Goal: Find specific page/section: Find specific page/section

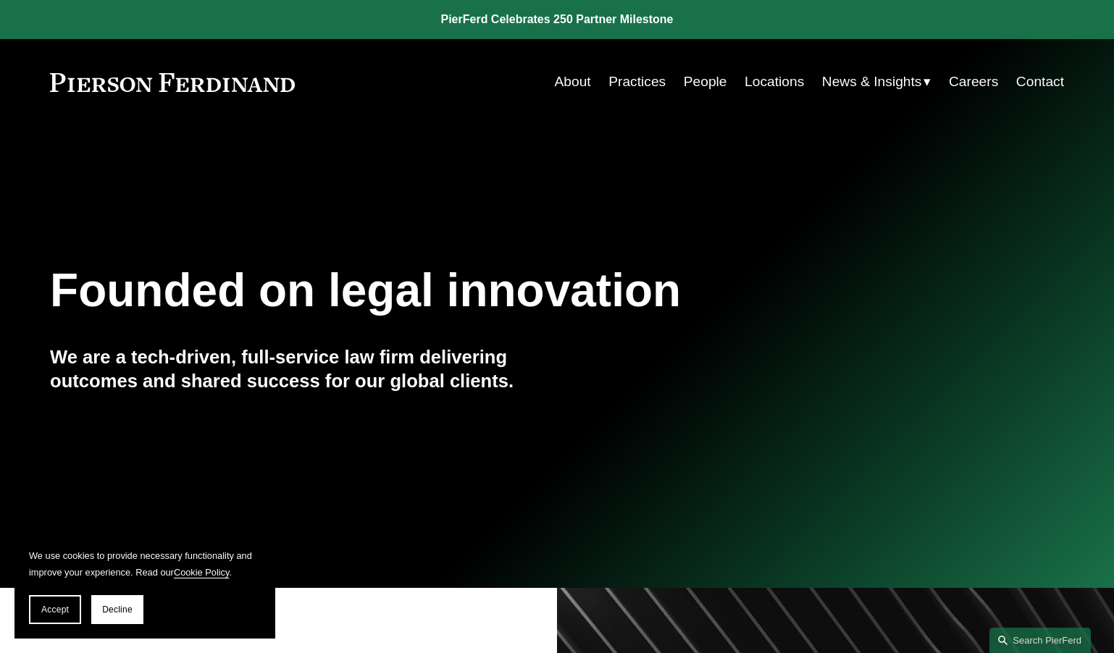
click at [717, 83] on link "People" at bounding box center [705, 82] width 43 height 28
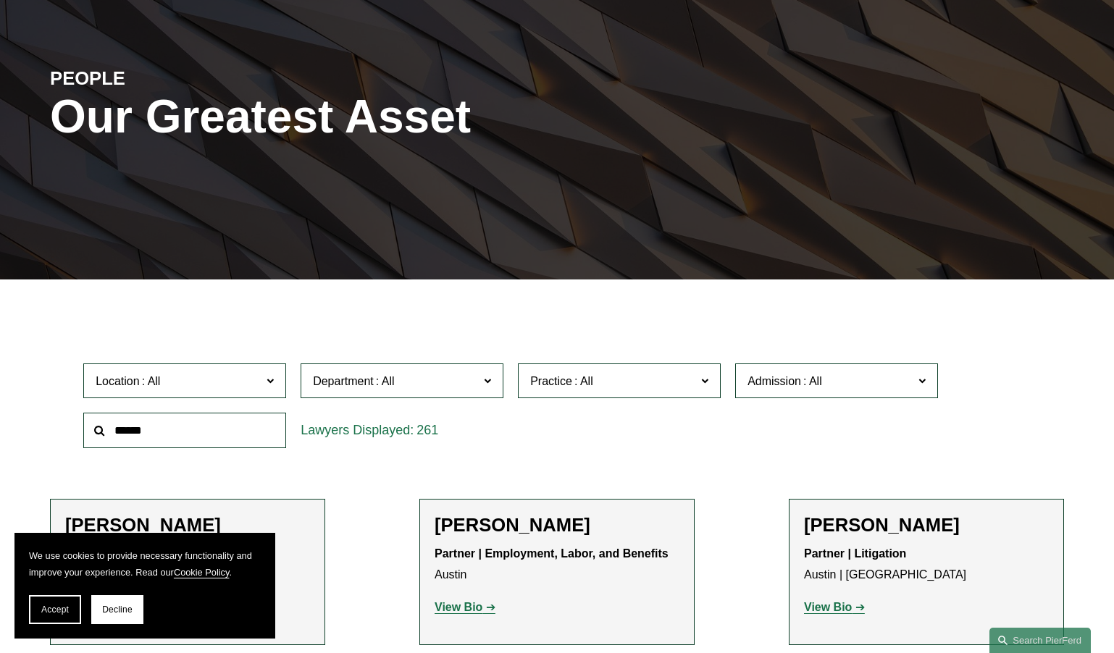
scroll to position [169, 0]
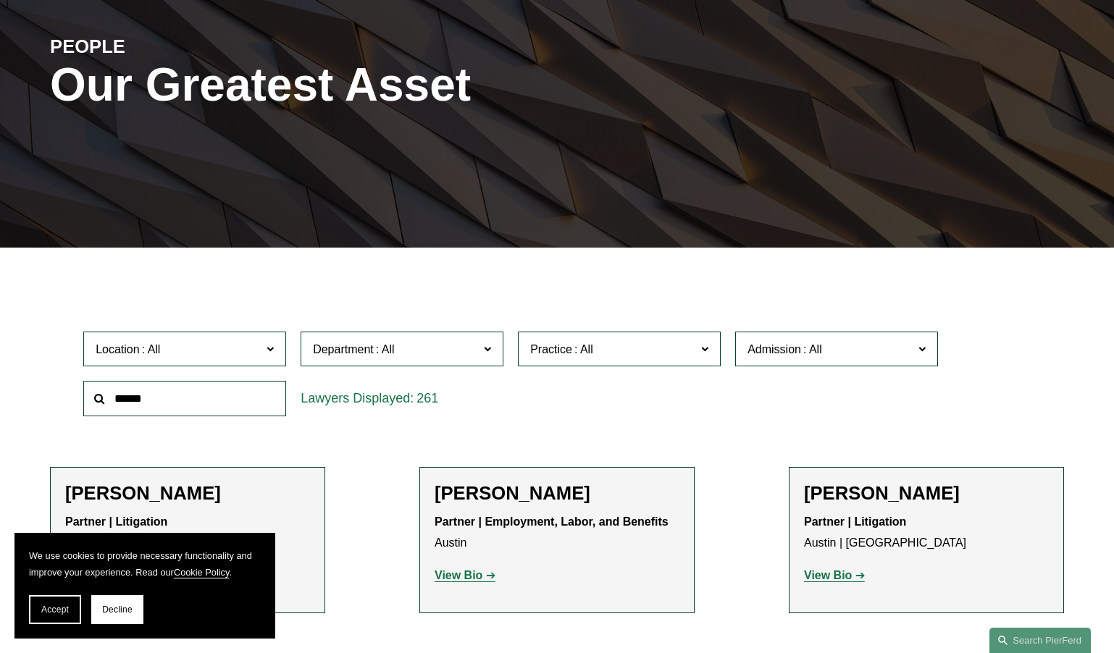
click at [233, 352] on span "Location" at bounding box center [179, 350] width 166 height 20
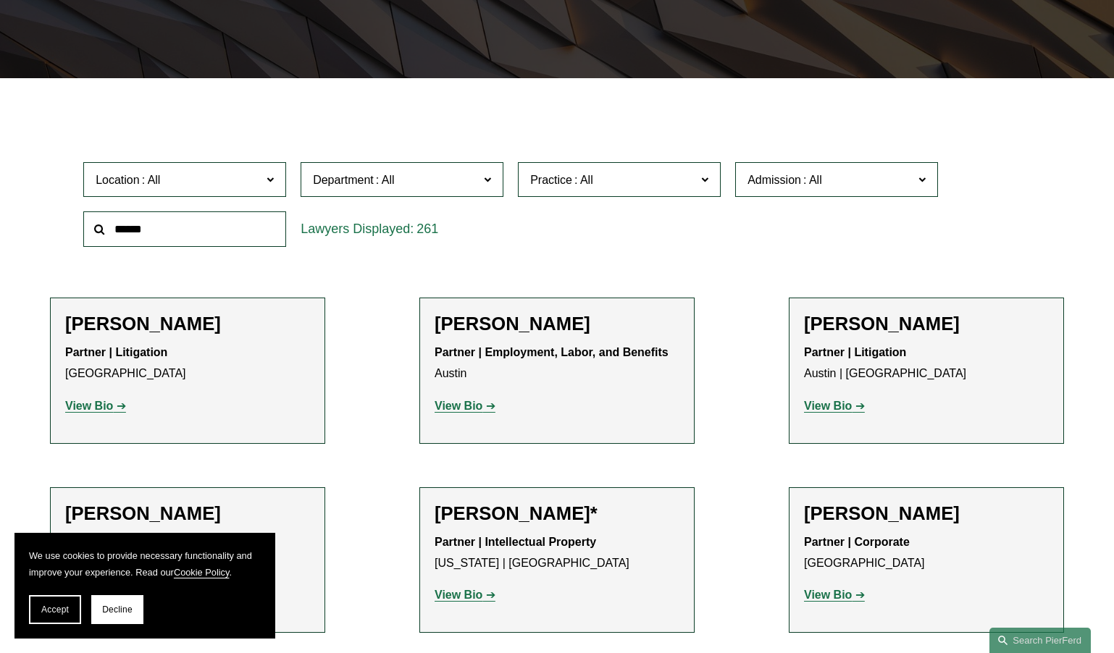
scroll to position [332, 0]
click at [0, 0] on link "Los Angeles" at bounding box center [0, 0] width 0 height 0
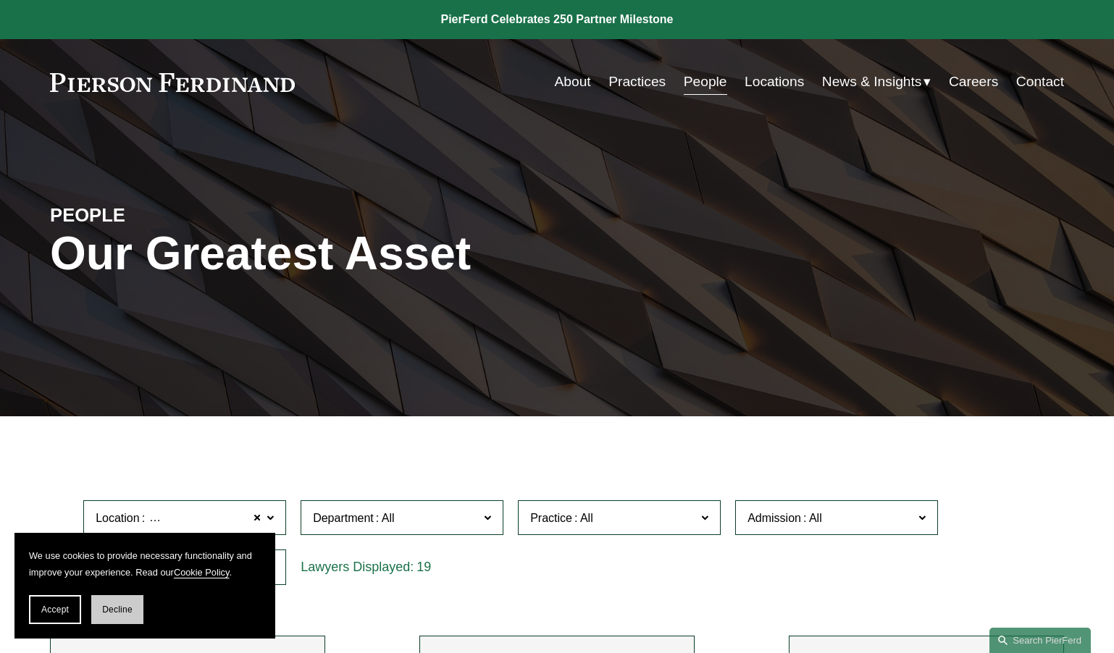
click at [101, 610] on button "Decline" at bounding box center [117, 609] width 52 height 29
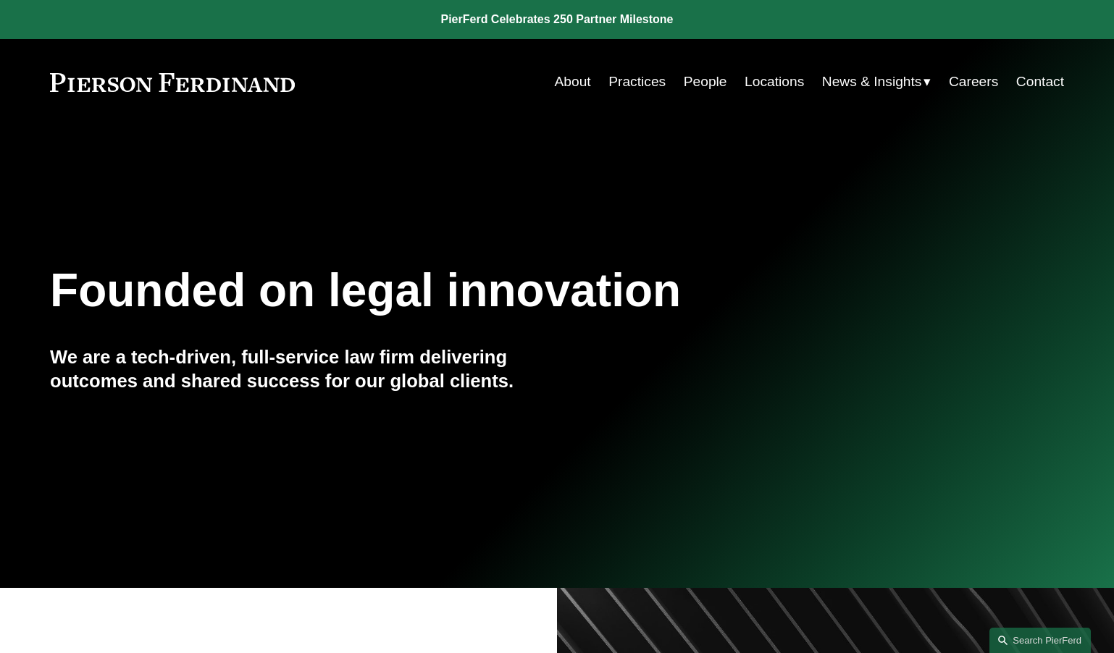
click at [763, 80] on link "Locations" at bounding box center [773, 82] width 59 height 28
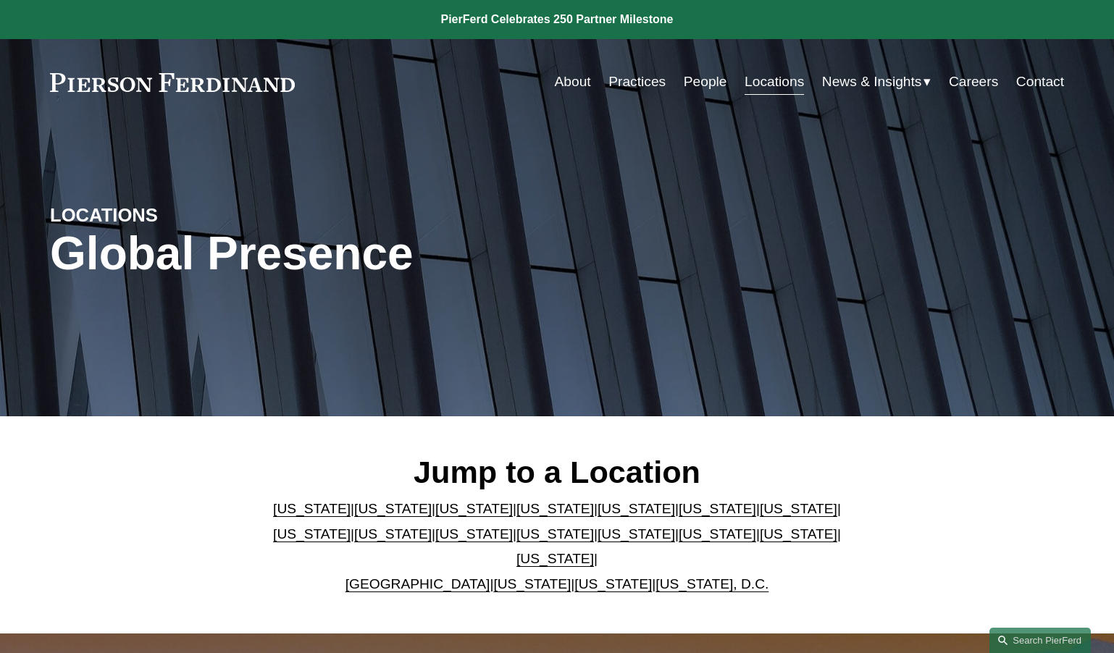
scroll to position [338, 0]
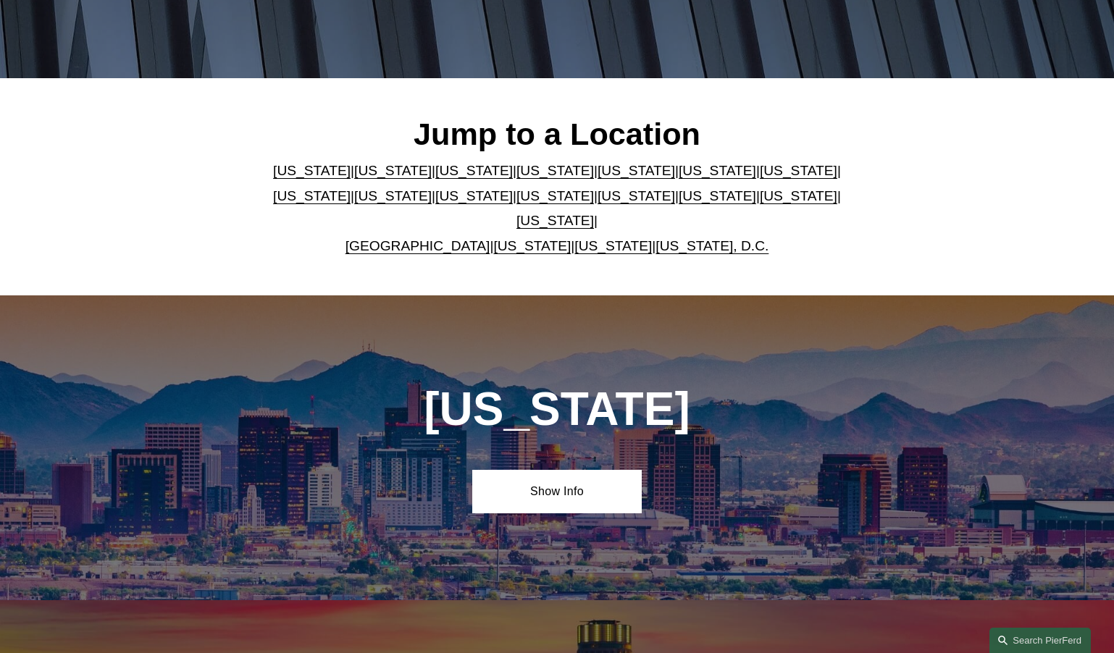
click at [354, 177] on link "[US_STATE]" at bounding box center [392, 170] width 77 height 15
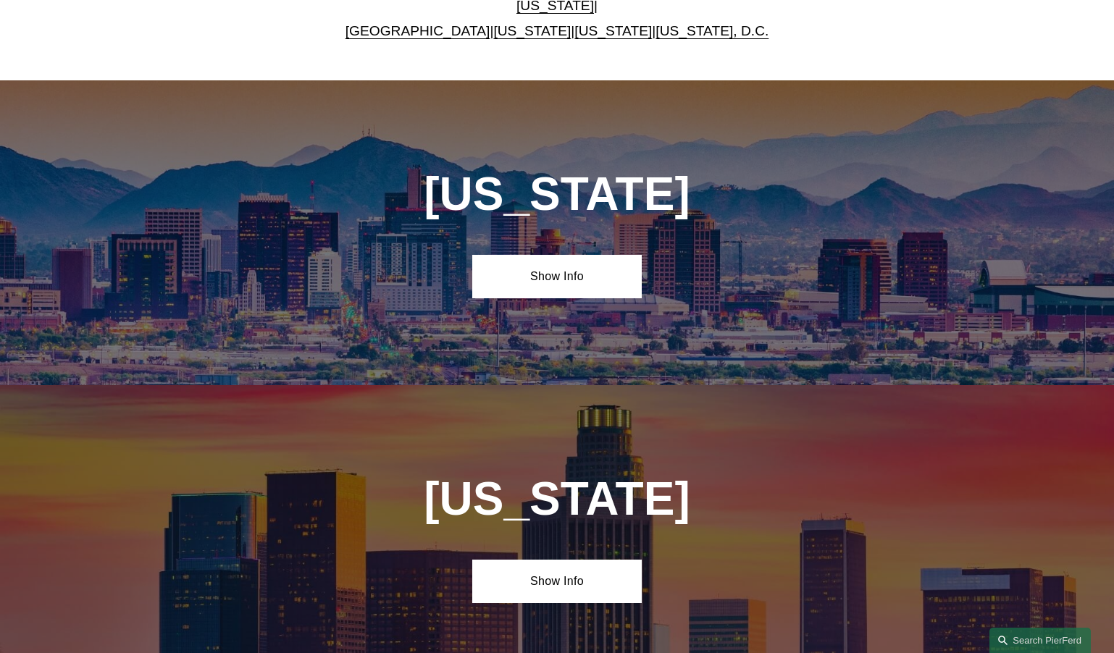
scroll to position [938, 0]
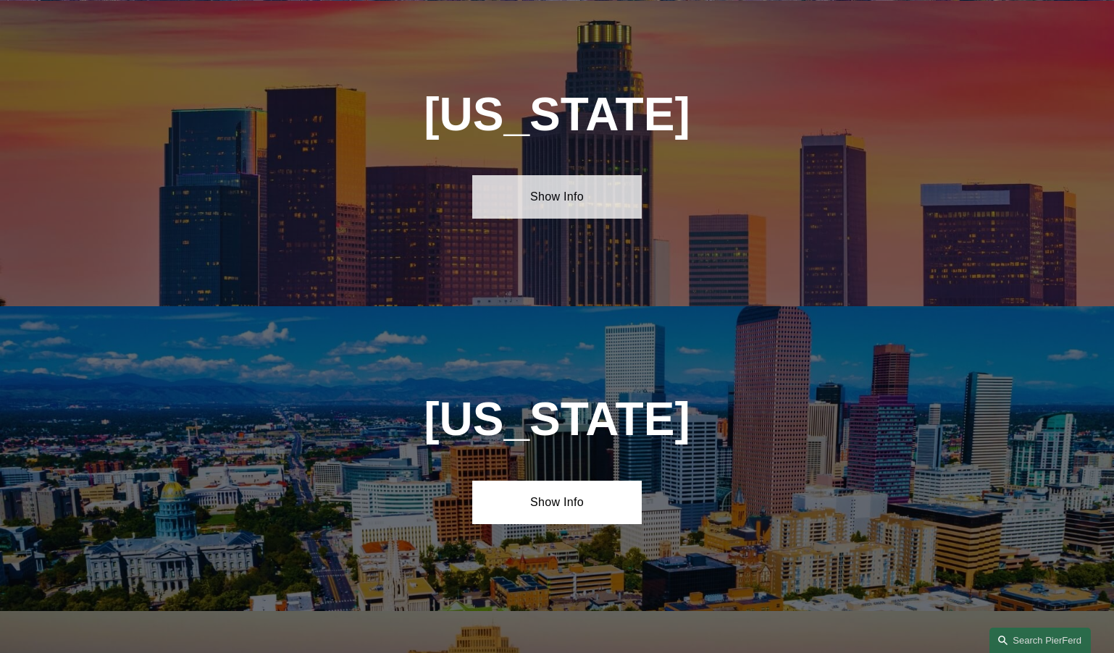
click at [540, 199] on link "Show Info" at bounding box center [556, 196] width 169 height 43
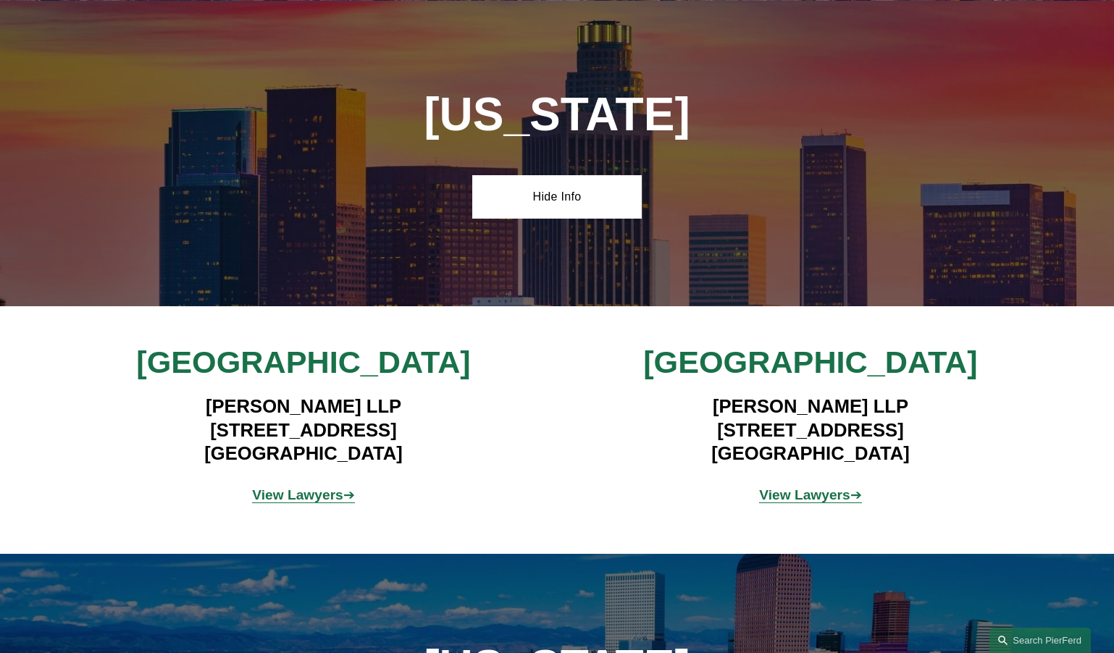
click at [305, 493] on strong "View Lawyers" at bounding box center [297, 494] width 91 height 15
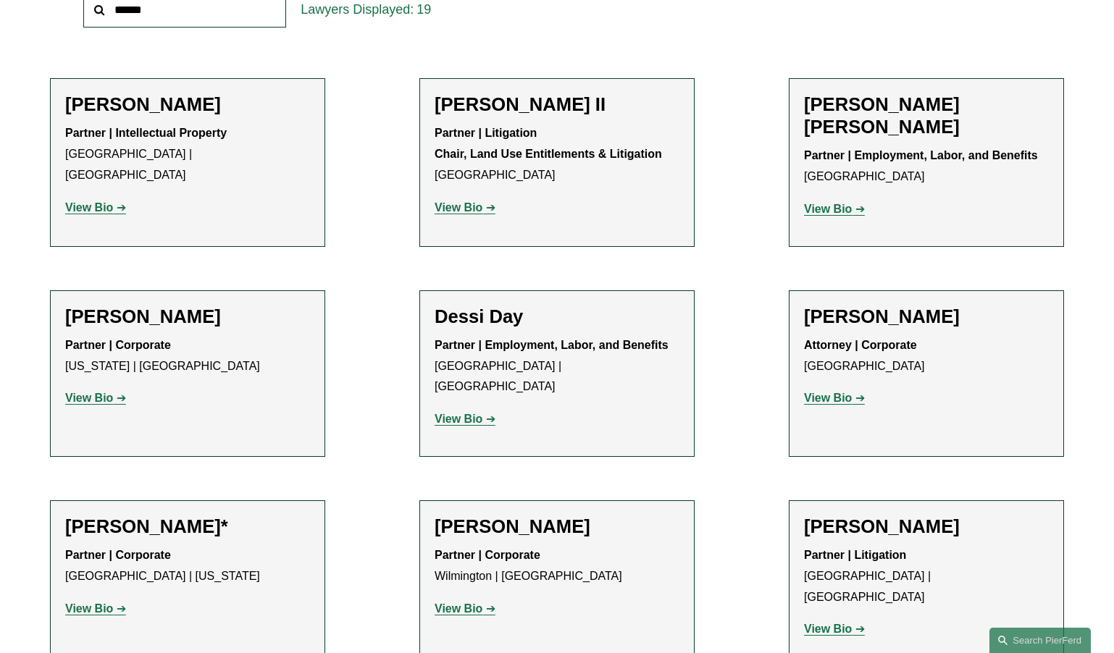
scroll to position [507, 0]
